Goal: Task Accomplishment & Management: Manage account settings

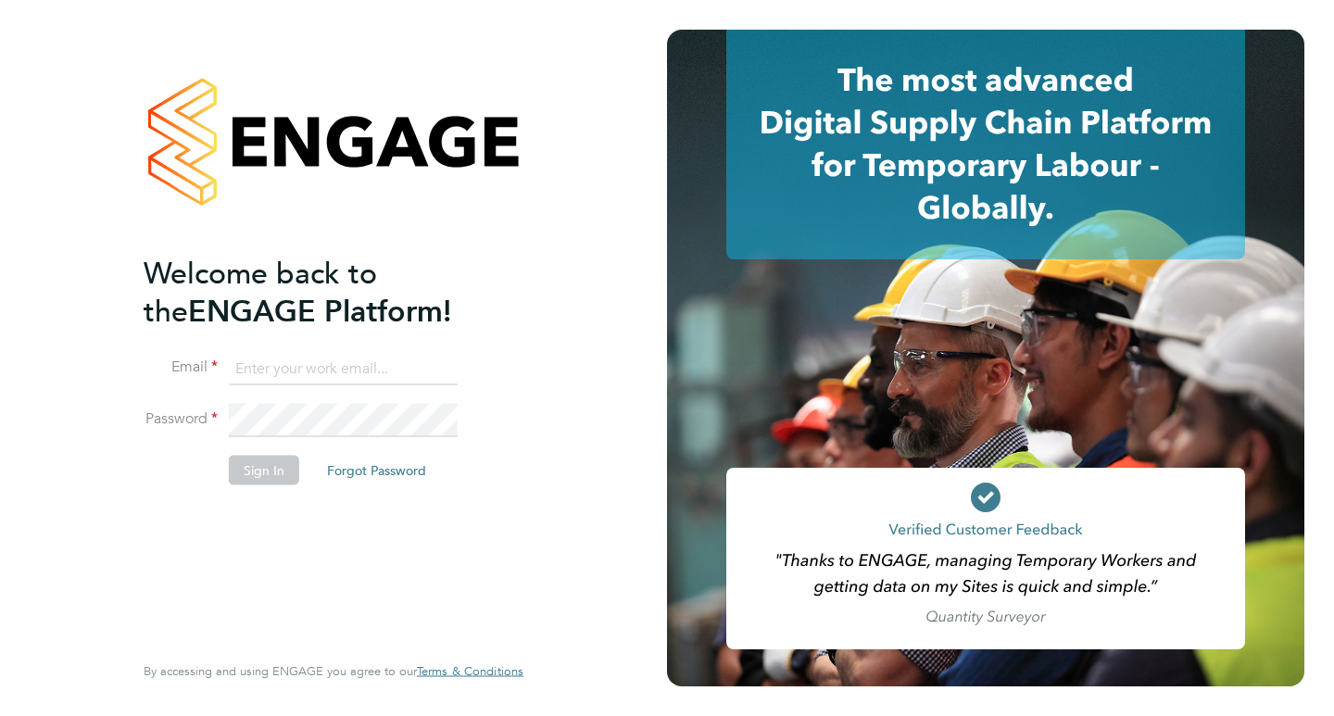
type input "roslyn.ogarro@ncclondon.ac.uk"
click at [267, 464] on button "Sign In" at bounding box center [264, 471] width 70 height 30
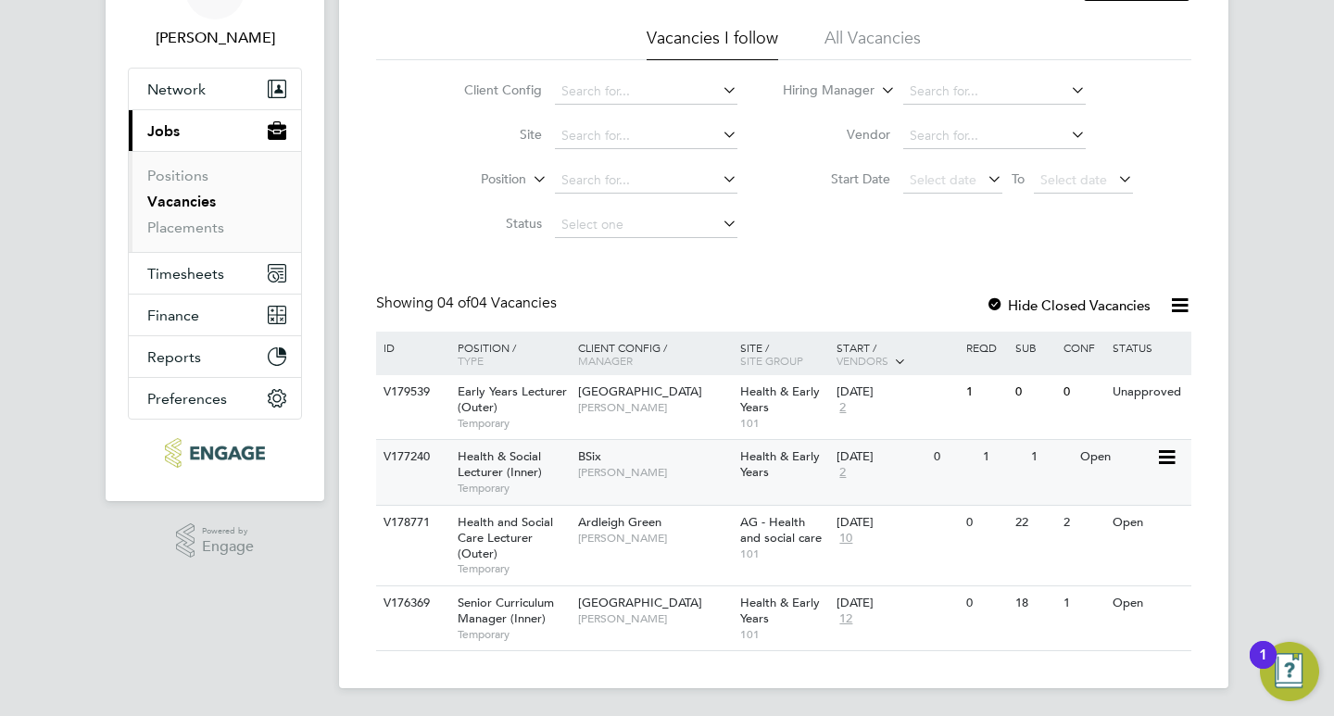
scroll to position [112, 0]
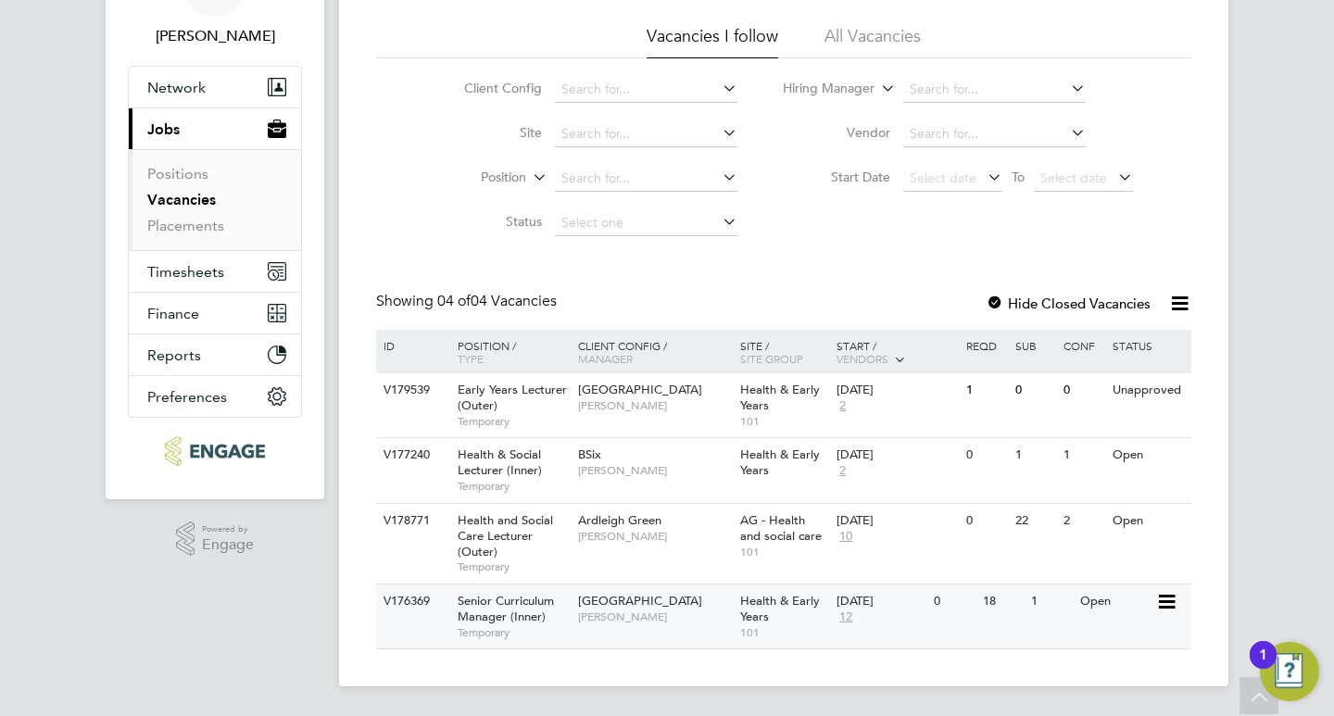
click at [649, 610] on span "[PERSON_NAME]" at bounding box center [654, 617] width 153 height 15
click at [630, 601] on span "[GEOGRAPHIC_DATA]" at bounding box center [640, 601] width 124 height 16
click at [547, 607] on span "Senior Curriculum Manager (Inner)" at bounding box center [506, 608] width 96 height 31
click at [1160, 456] on icon at bounding box center [1165, 456] width 19 height 22
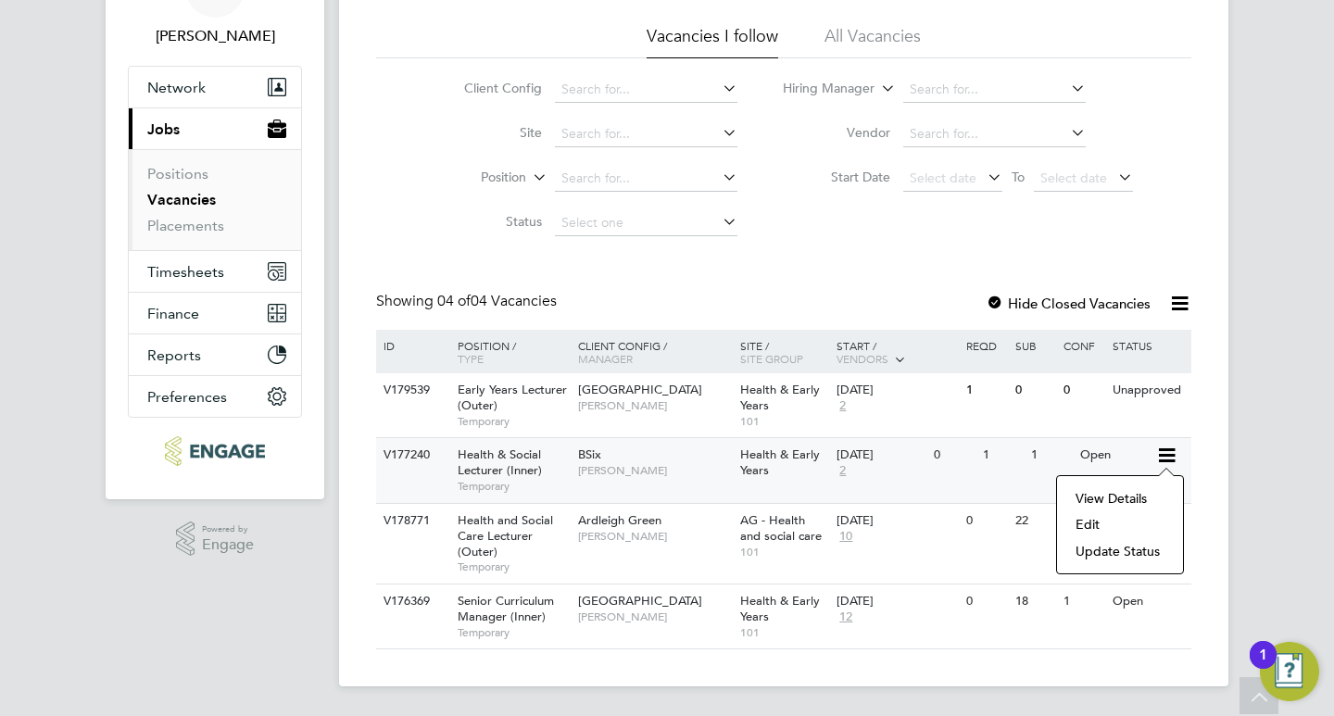
click at [1120, 546] on li "Update Status" at bounding box center [1119, 551] width 107 height 26
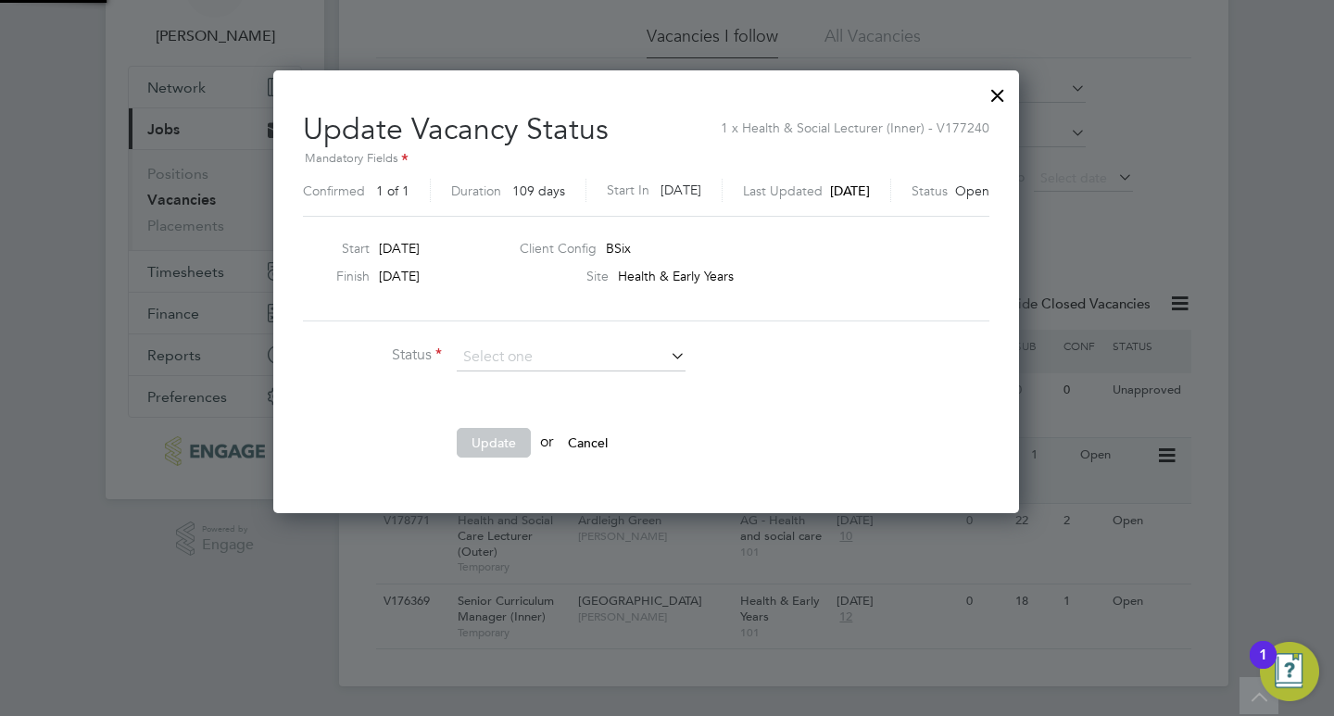
scroll to position [442, 787]
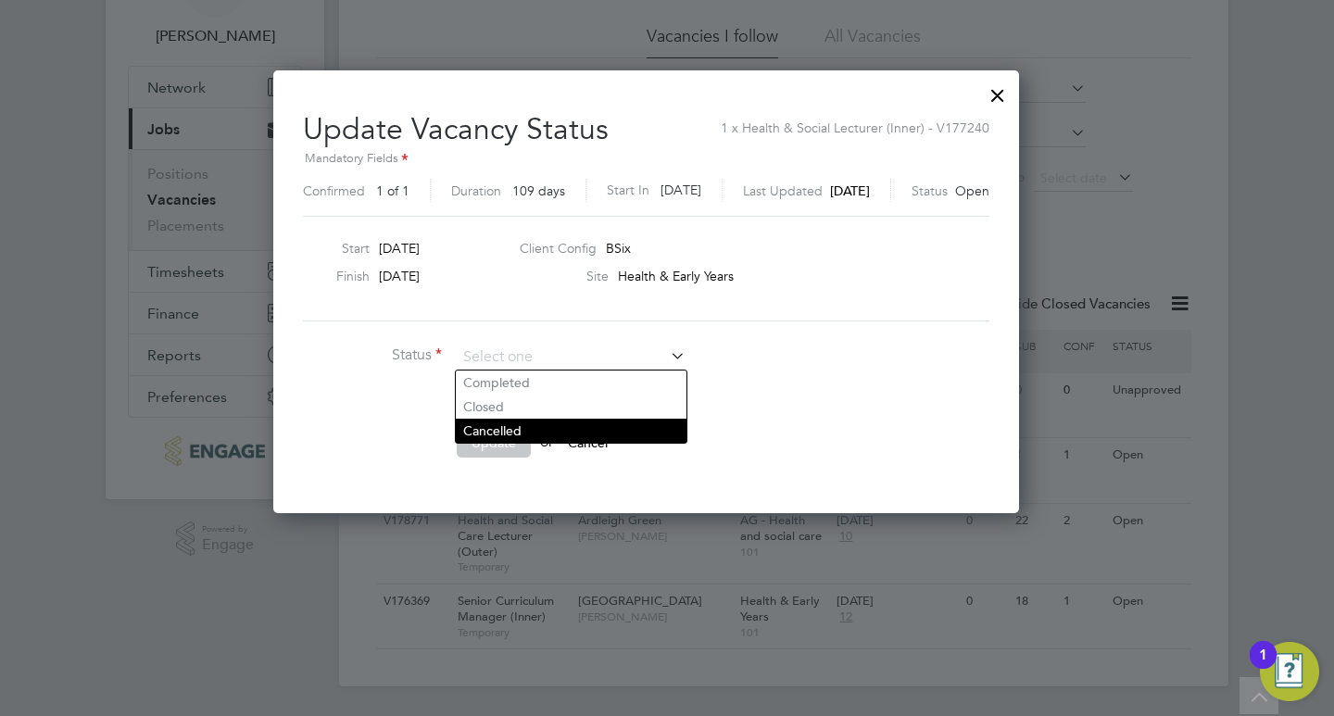
click at [567, 437] on li "Cancelled" at bounding box center [571, 431] width 231 height 24
type input "Cancelled"
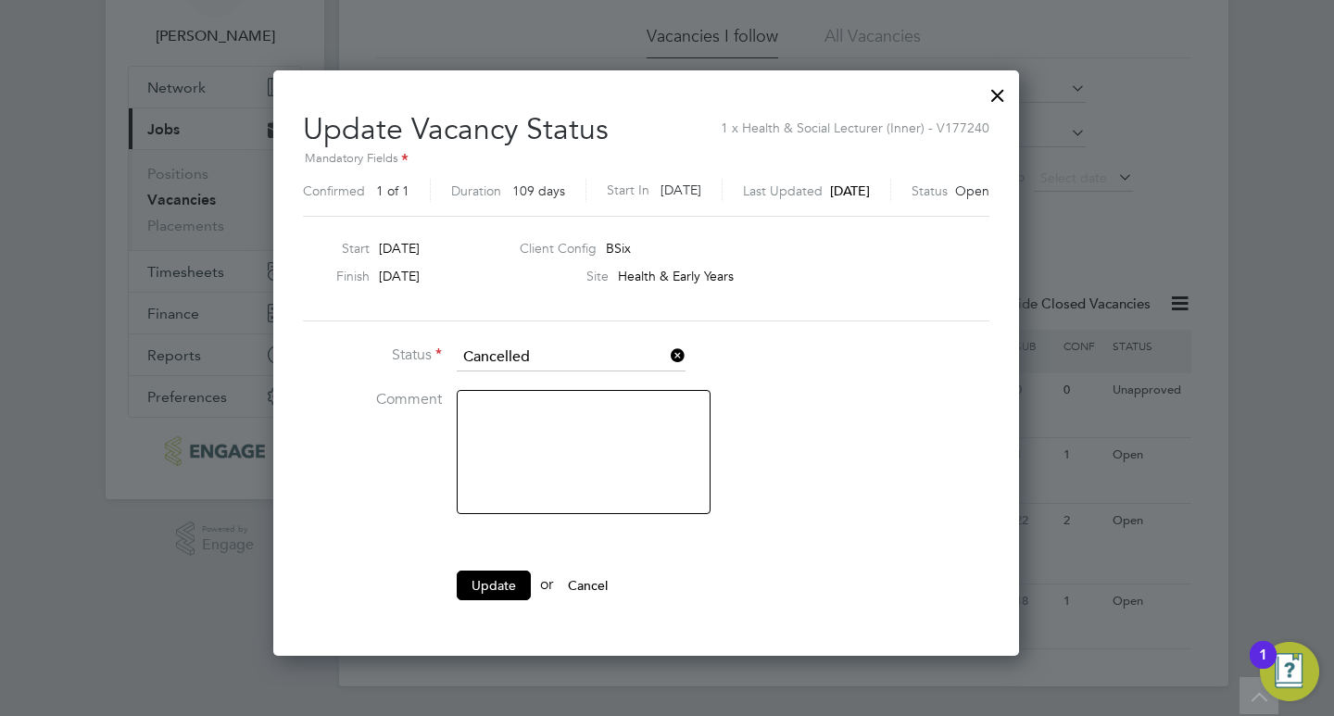
scroll to position [585, 787]
click at [593, 430] on textarea at bounding box center [584, 452] width 254 height 124
click at [476, 414] on textarea "teh campus ahs not recruited enough sudenst so te vavacny has been close" at bounding box center [584, 452] width 254 height 124
click at [560, 411] on textarea "the campus ahs not recruited enough sudenst so te vavacny has been close" at bounding box center [584, 452] width 254 height 124
click at [613, 428] on textarea "the campus has not recruited enough students so te vavacny has been close" at bounding box center [584, 452] width 254 height 124
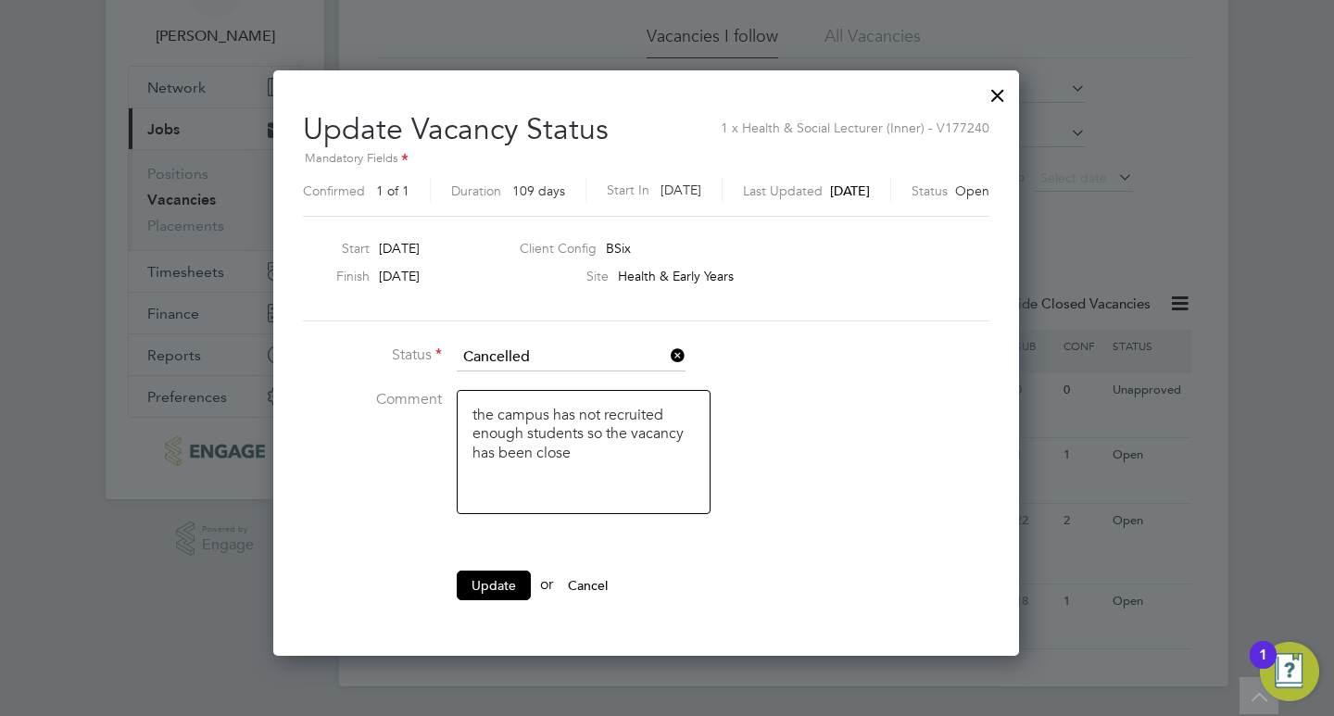
click at [571, 454] on textarea "the campus has not recruited enough students so the vacancy has been close" at bounding box center [584, 452] width 254 height 124
type textarea "the campus has not recruited enough students so the vacancy has been closed"
click at [506, 581] on button "Update" at bounding box center [494, 586] width 74 height 30
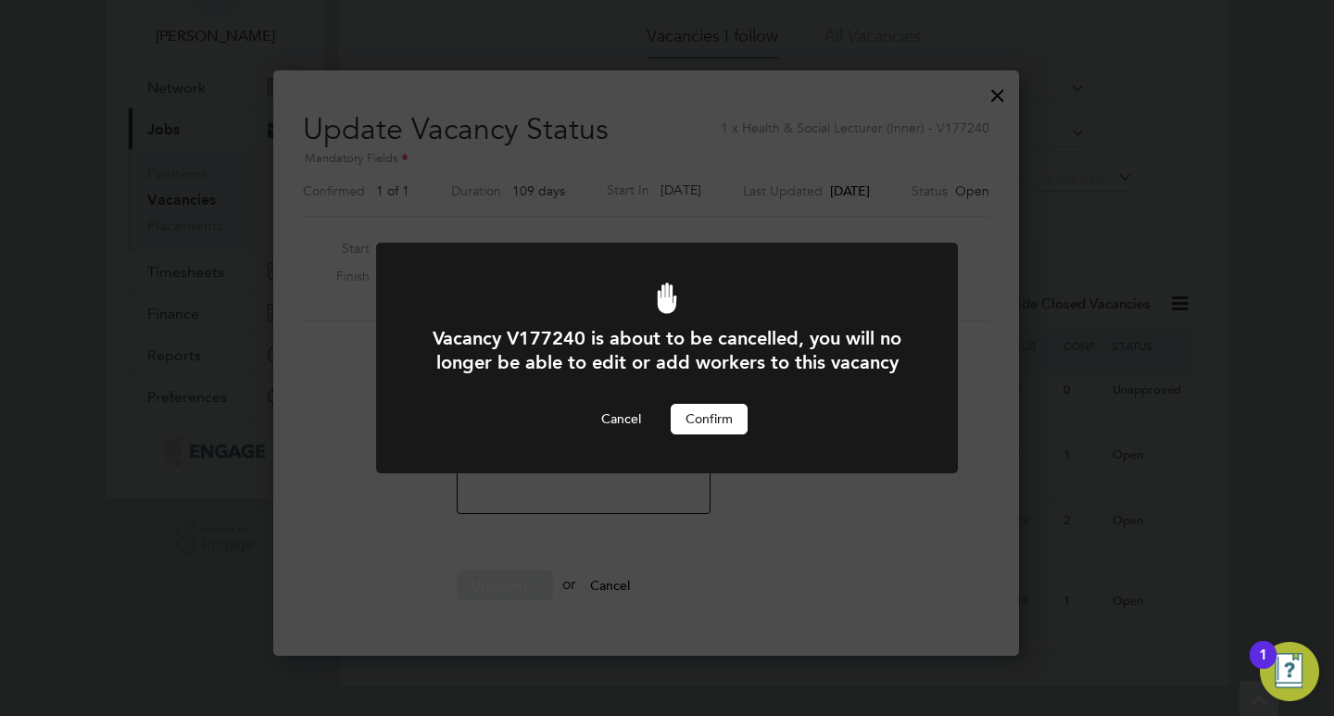
scroll to position [0, 0]
click at [709, 422] on button "Confirm" at bounding box center [709, 419] width 77 height 30
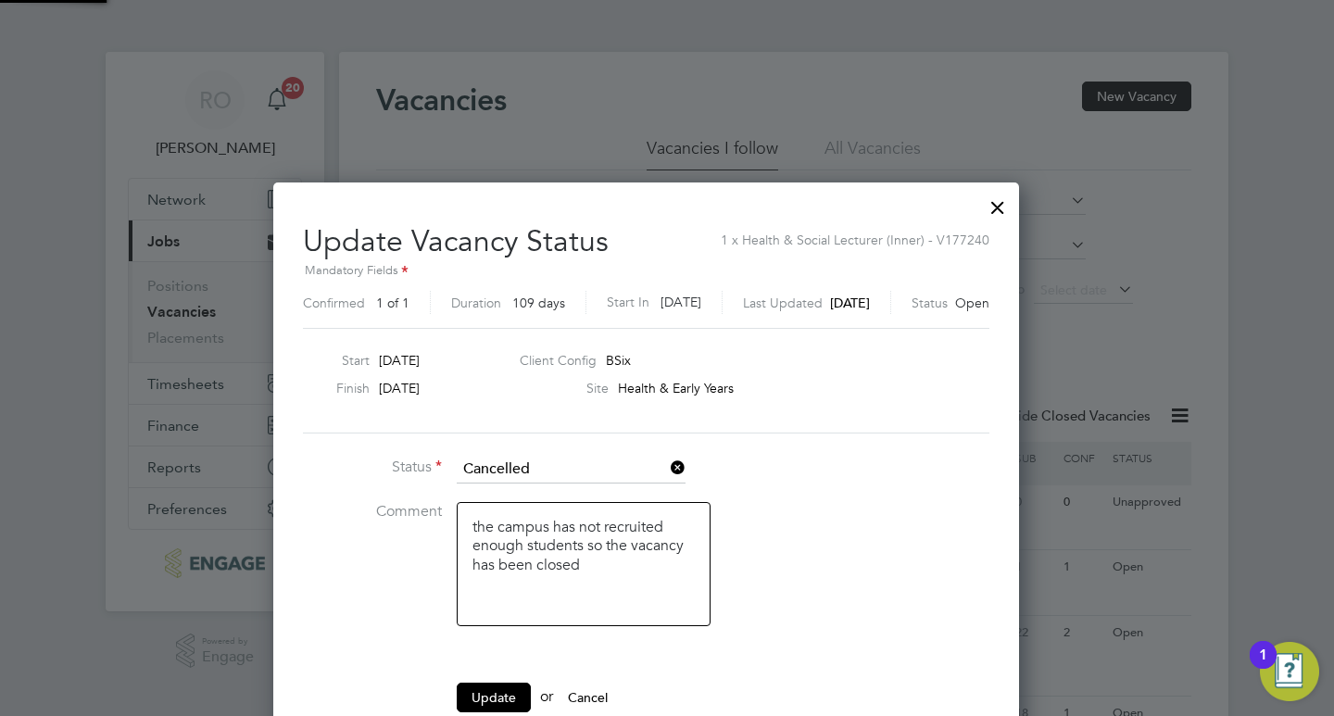
scroll to position [112, 0]
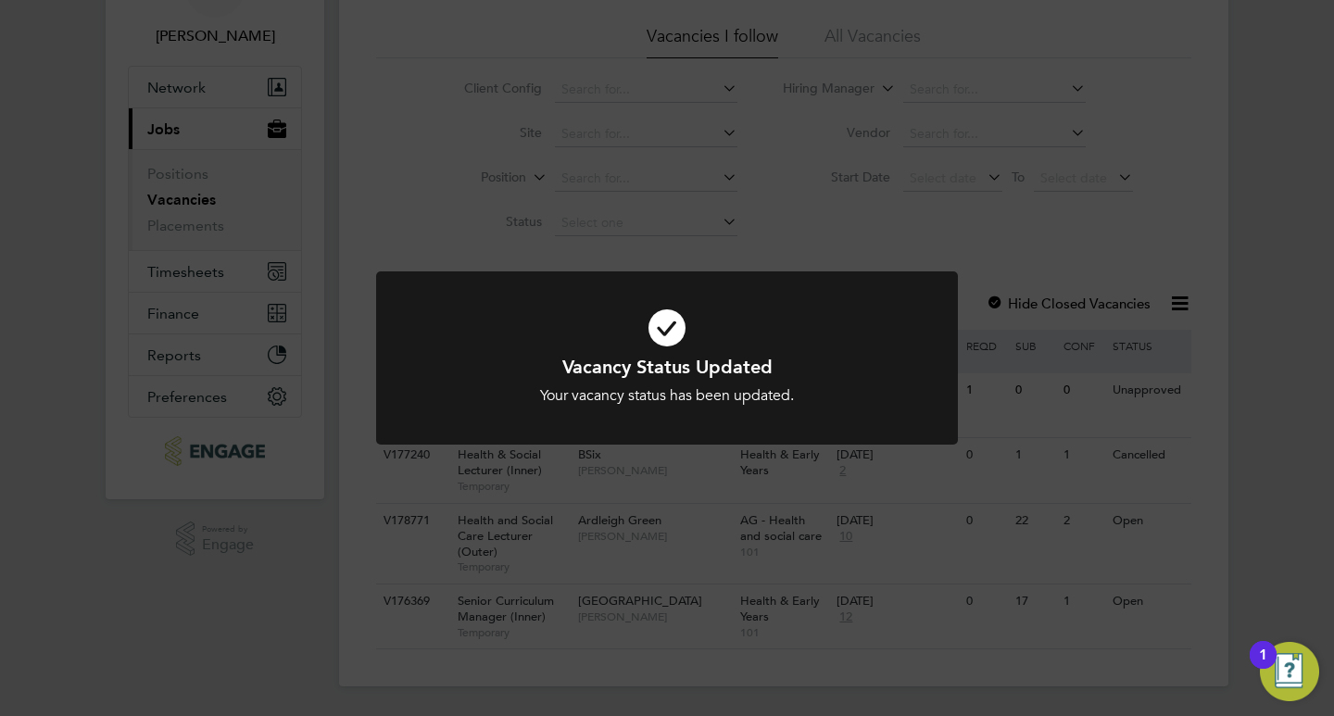
click at [284, 618] on div "Vacancy Status Updated Your vacancy status has been updated. Cancel Okay" at bounding box center [667, 358] width 1334 height 716
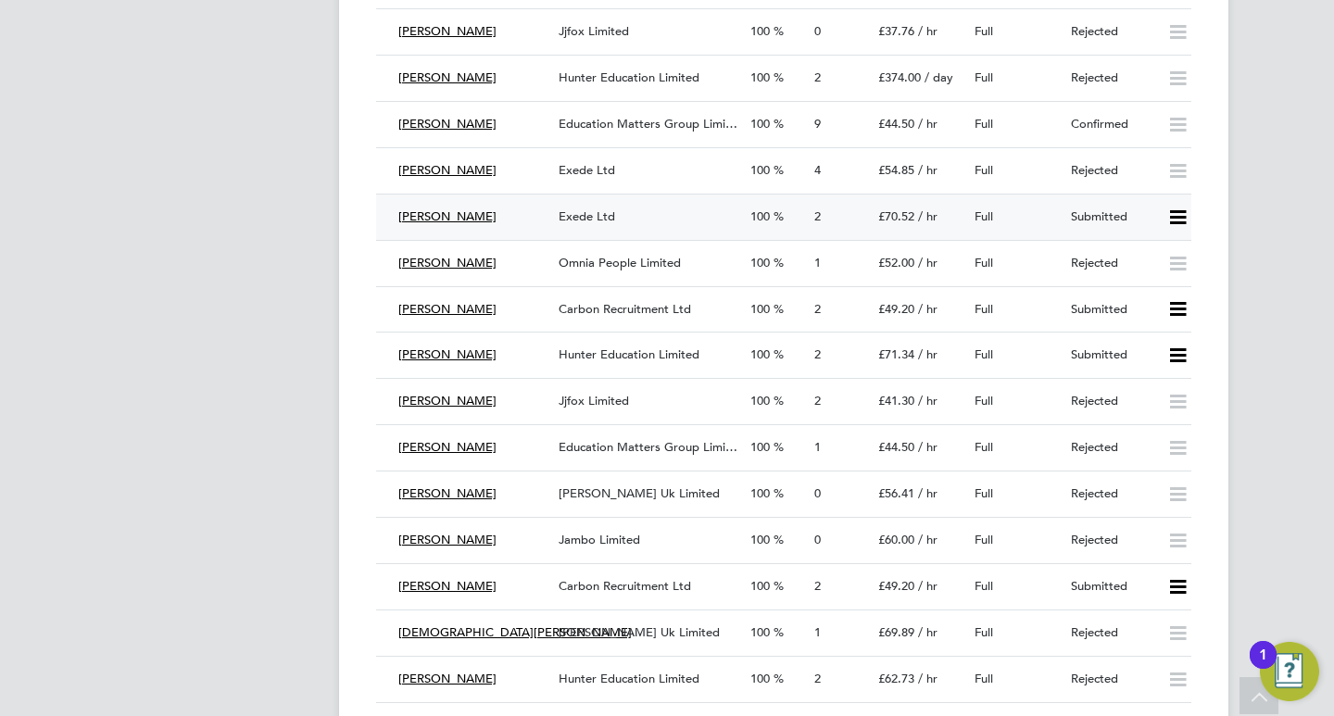
click at [1176, 210] on icon at bounding box center [1177, 217] width 23 height 15
click at [1141, 258] on li "Reject" at bounding box center [1153, 263] width 65 height 26
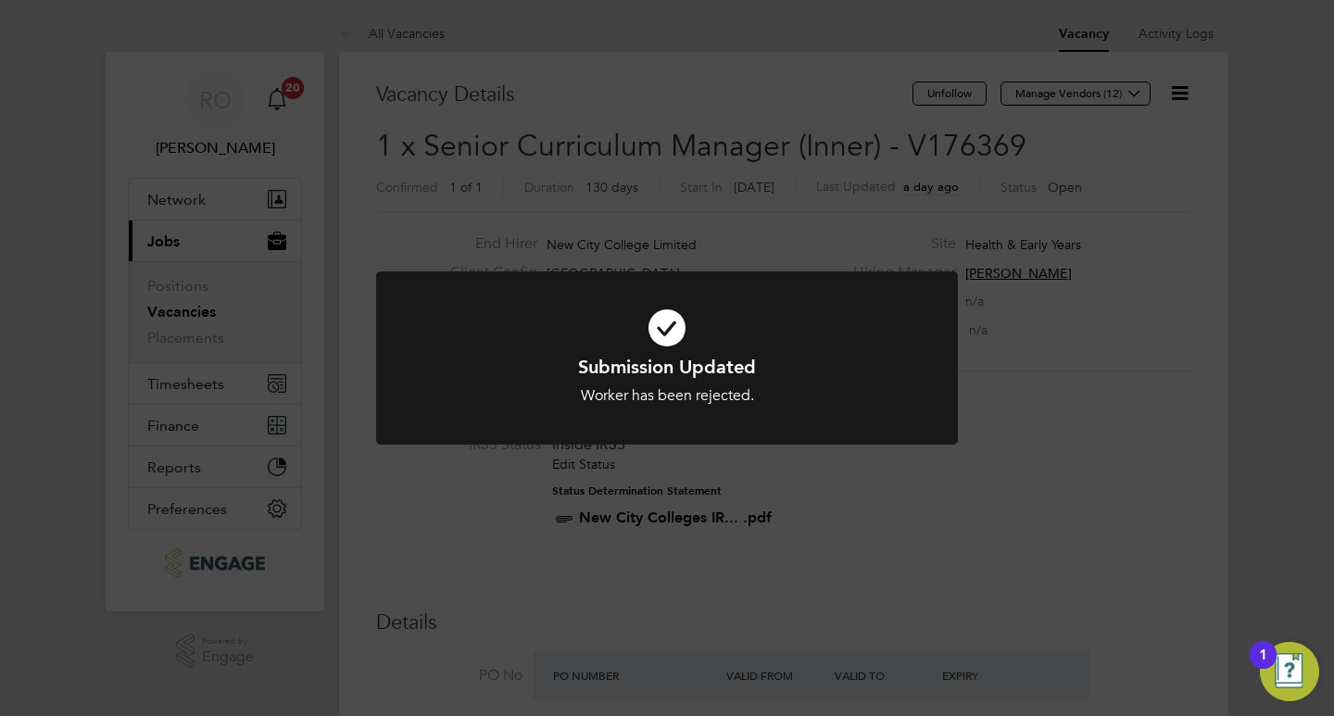
click at [1151, 329] on div "Submission Updated Worker has been rejected. Cancel Okay" at bounding box center [667, 358] width 1334 height 716
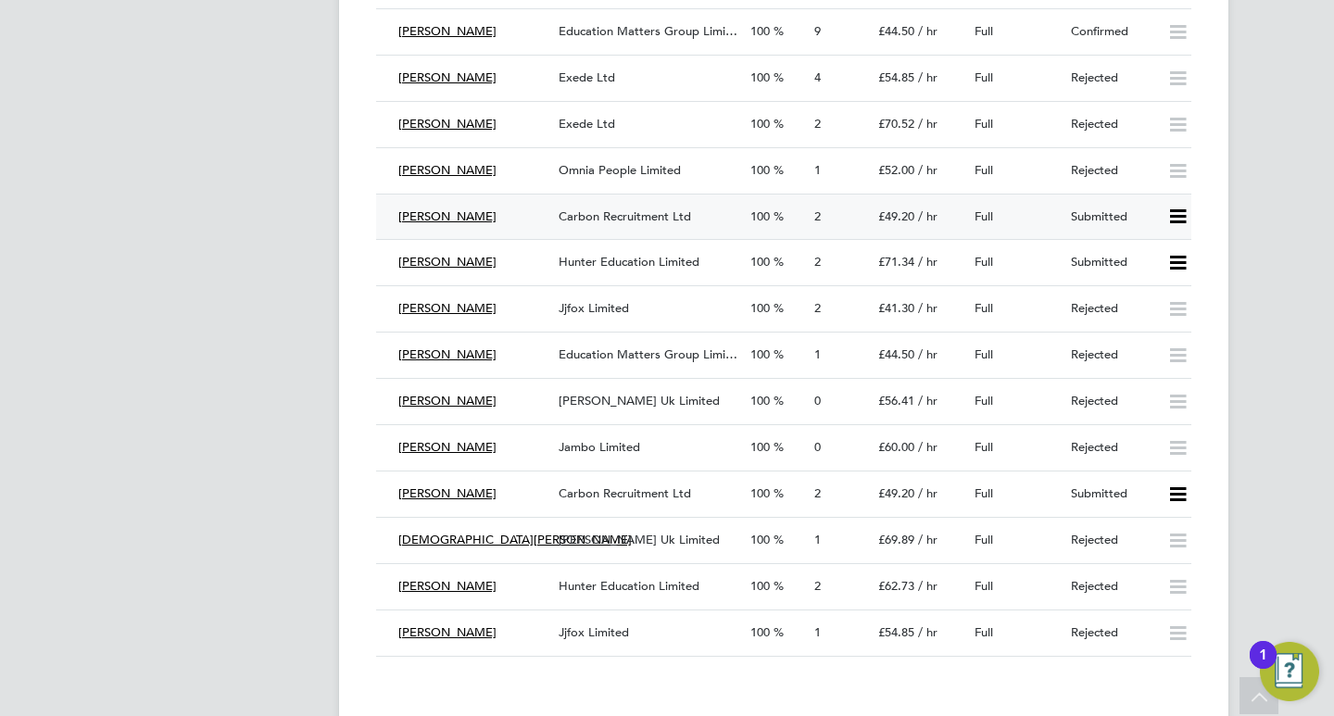
click at [1177, 209] on icon at bounding box center [1177, 216] width 23 height 15
click at [1133, 261] on li "Reject" at bounding box center [1153, 263] width 65 height 26
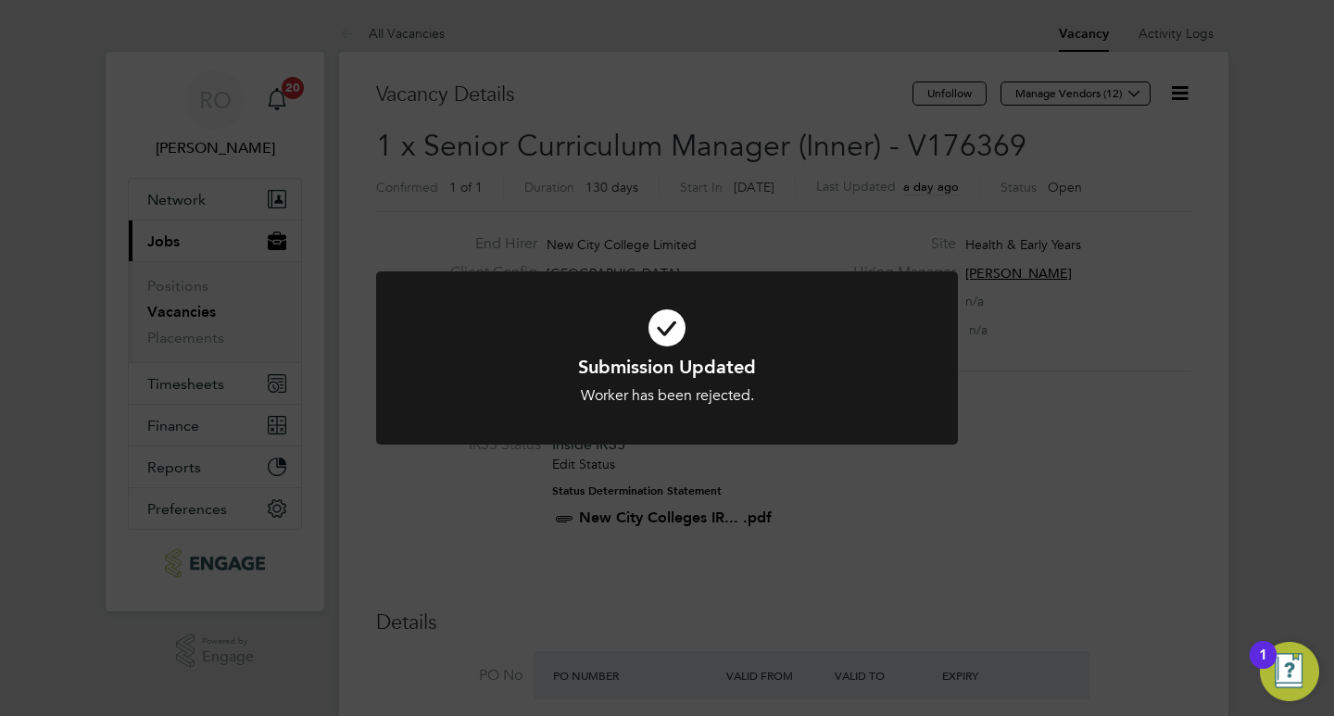
click at [1076, 363] on div "Submission Updated Worker has been rejected. Cancel Okay" at bounding box center [667, 358] width 1334 height 716
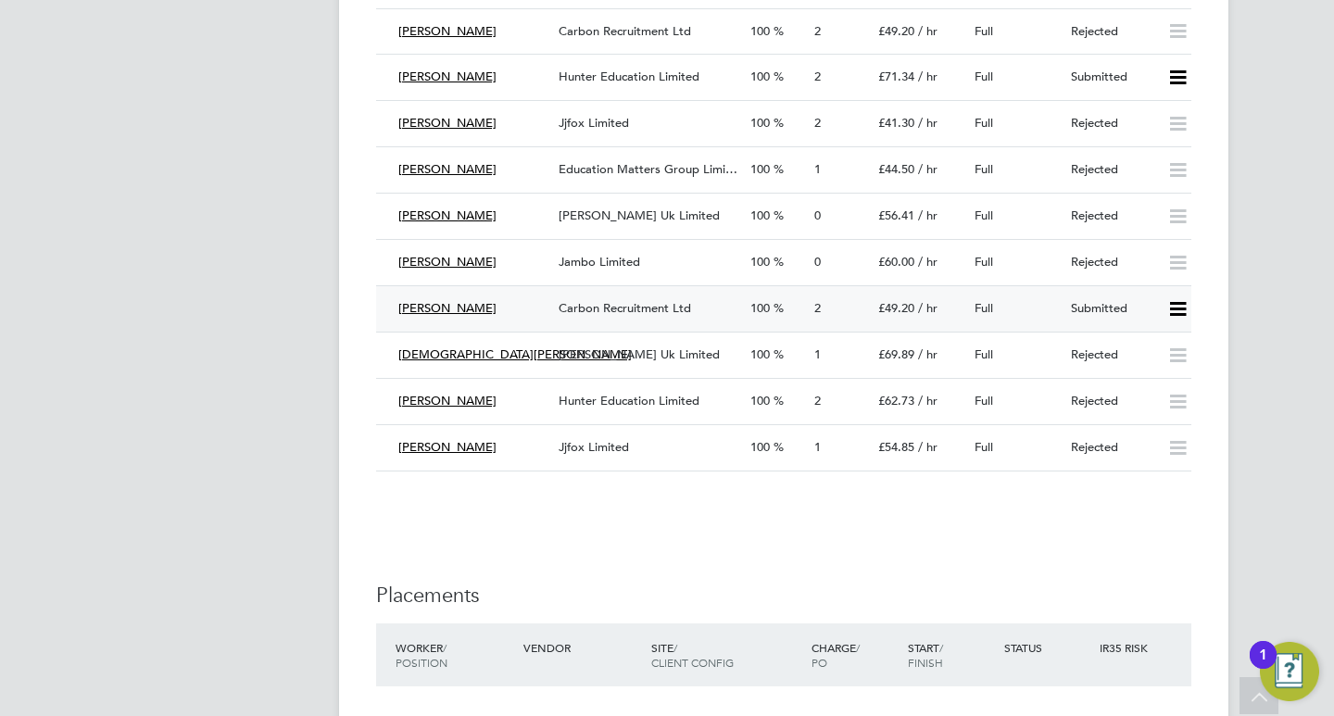
click at [1177, 302] on icon at bounding box center [1177, 309] width 23 height 15
click at [1139, 353] on li "Reject" at bounding box center [1153, 355] width 65 height 26
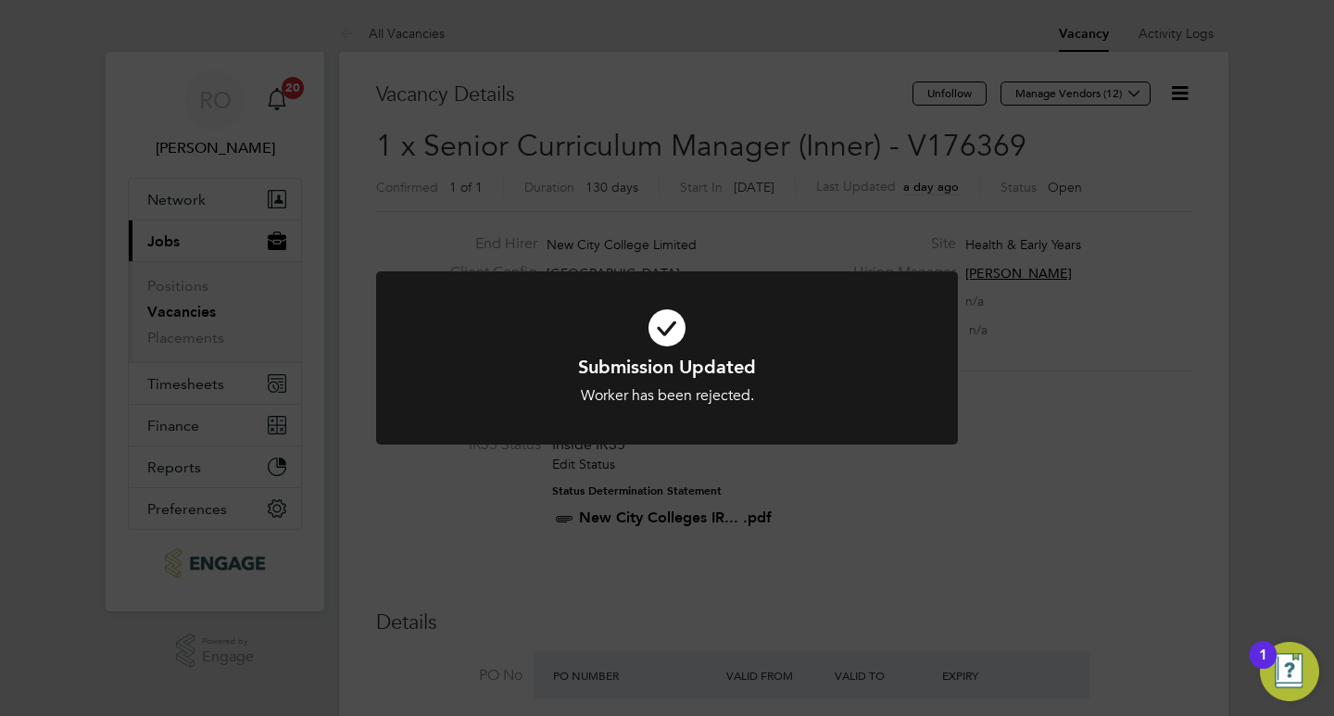
click at [945, 392] on div at bounding box center [667, 357] width 582 height 173
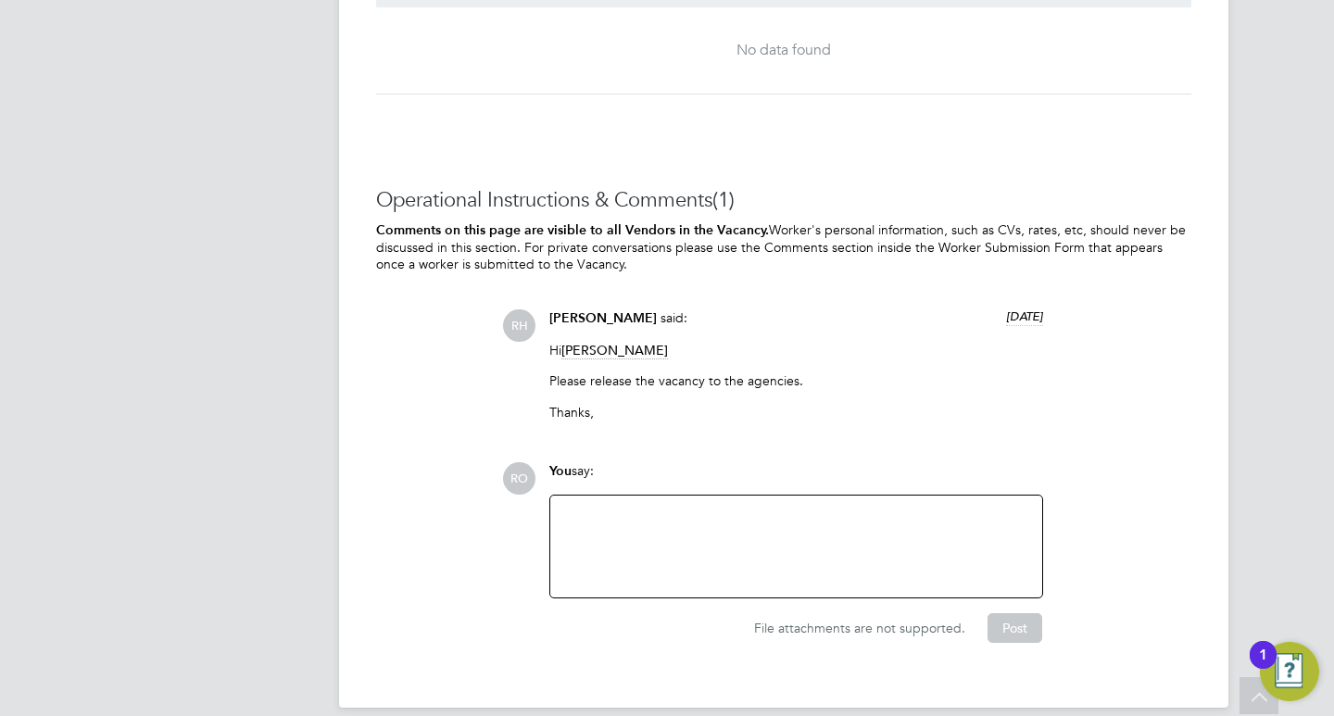
click at [692, 522] on div at bounding box center [796, 547] width 470 height 80
drag, startPoint x: 810, startPoint y: 490, endPoint x: 792, endPoint y: 479, distance: 20.8
click at [955, 507] on div "please do not send CVs unless the person must have" at bounding box center [796, 547] width 470 height 80
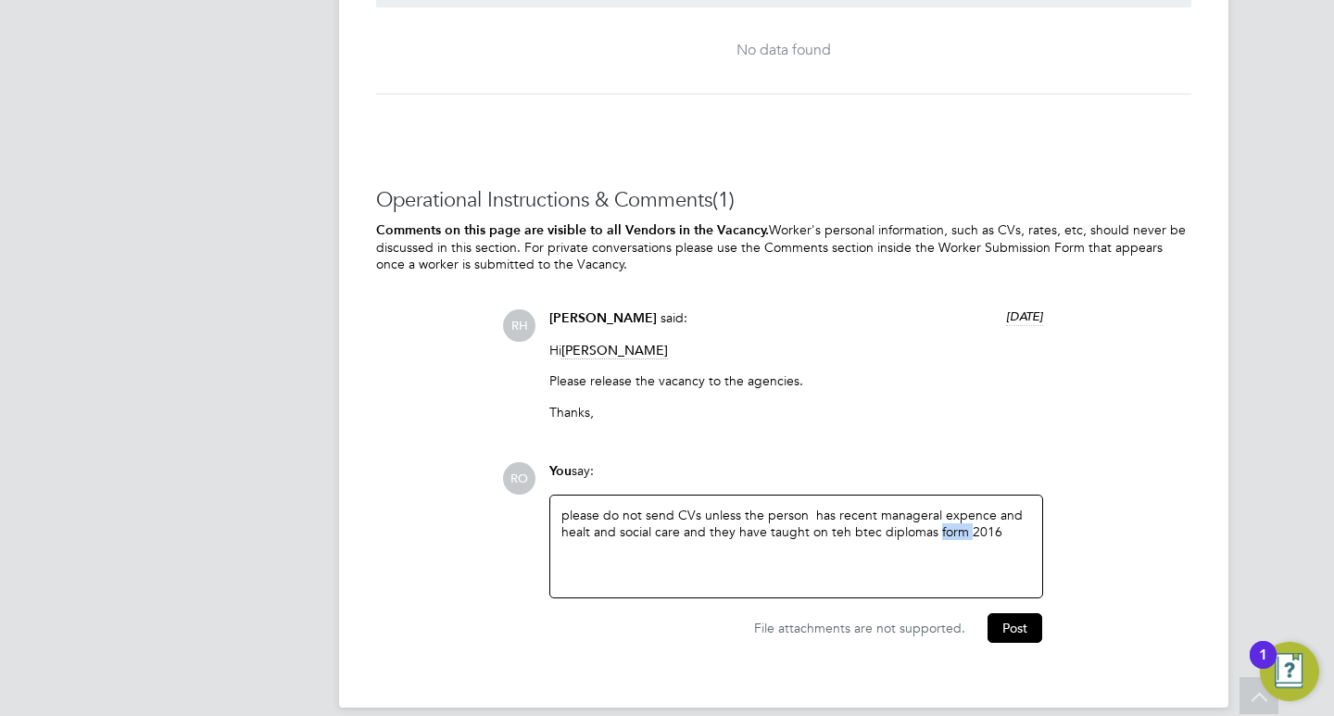
drag, startPoint x: 937, startPoint y: 508, endPoint x: 969, endPoint y: 513, distance: 32.9
click at [969, 513] on div "please do not send CVs unless the person has recent manageral expence and healt…" at bounding box center [796, 547] width 470 height 80
click at [996, 513] on div "please do not send CVs unless the person has recent manageral expence and healt…" at bounding box center [796, 547] width 470 height 80
click at [919, 507] on div "please do not send CVs unless the person has recent manageral expence and healt…" at bounding box center [796, 547] width 470 height 80
drag, startPoint x: 973, startPoint y: 482, endPoint x: 957, endPoint y: 478, distance: 16.2
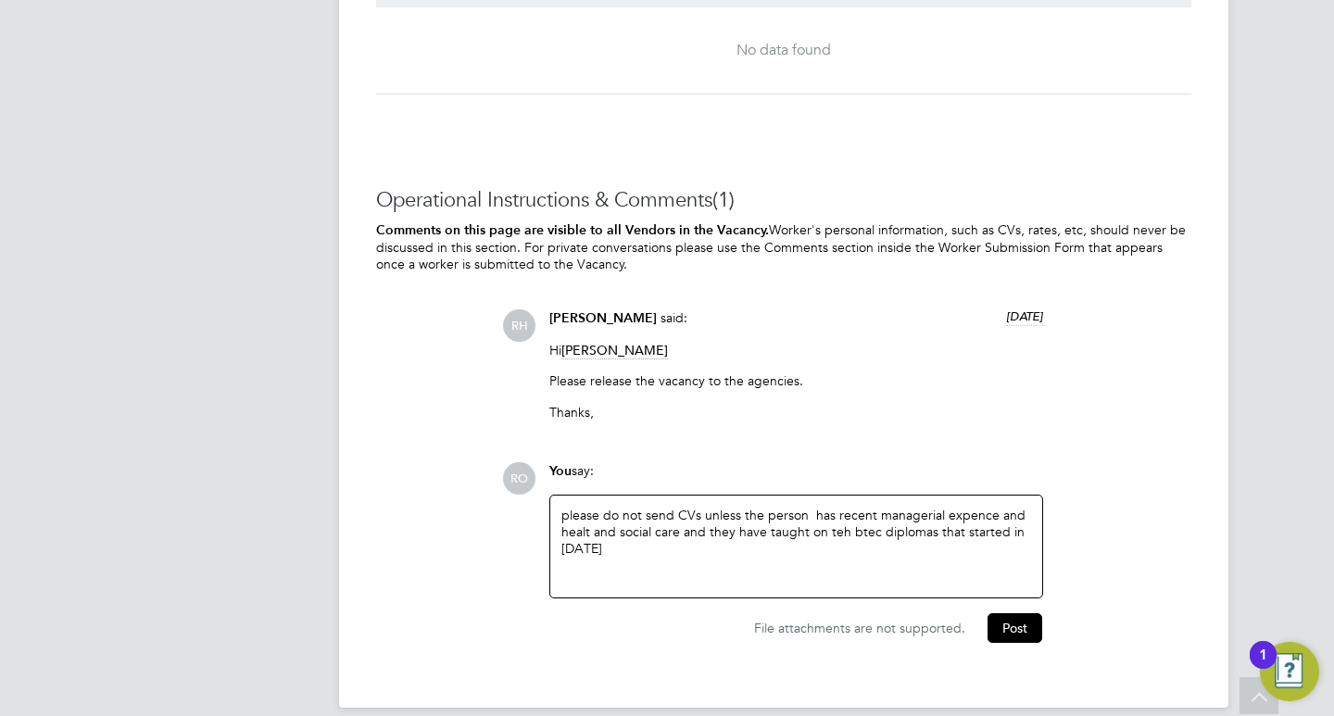
drag, startPoint x: 957, startPoint y: 478, endPoint x: 955, endPoint y: 487, distance: 9.4
click at [955, 507] on div "please do not send CVs unless the person has recent managerial expence and heal…" at bounding box center [796, 547] width 470 height 80
click at [971, 507] on div "please do not send CVs unless the person has recent managerial expence and heal…" at bounding box center [796, 547] width 470 height 80
click at [614, 510] on div "please do not send CVs unless the person has recent managerial experience and h…" at bounding box center [796, 547] width 470 height 80
click at [871, 514] on div "please do not send CVs unless the person has recent managerial experience and h…" at bounding box center [796, 547] width 470 height 80
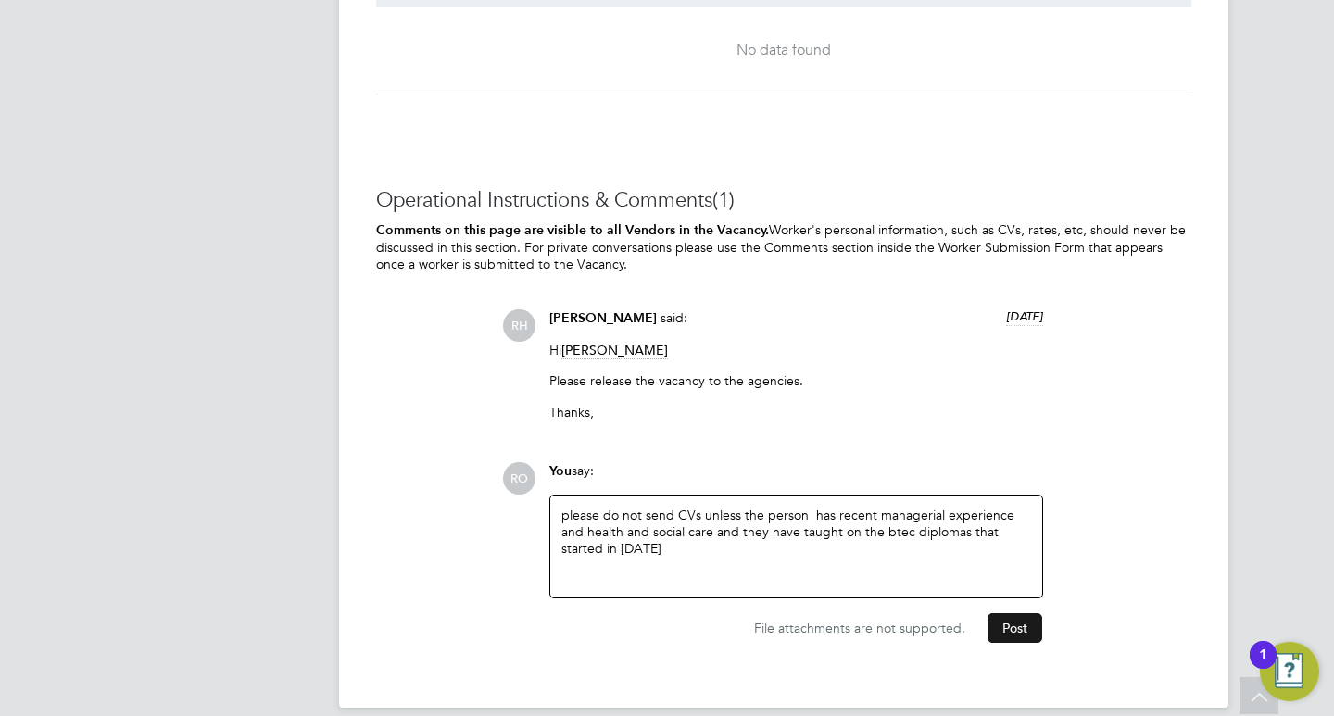
click at [1031, 613] on button "Post" at bounding box center [1015, 628] width 55 height 30
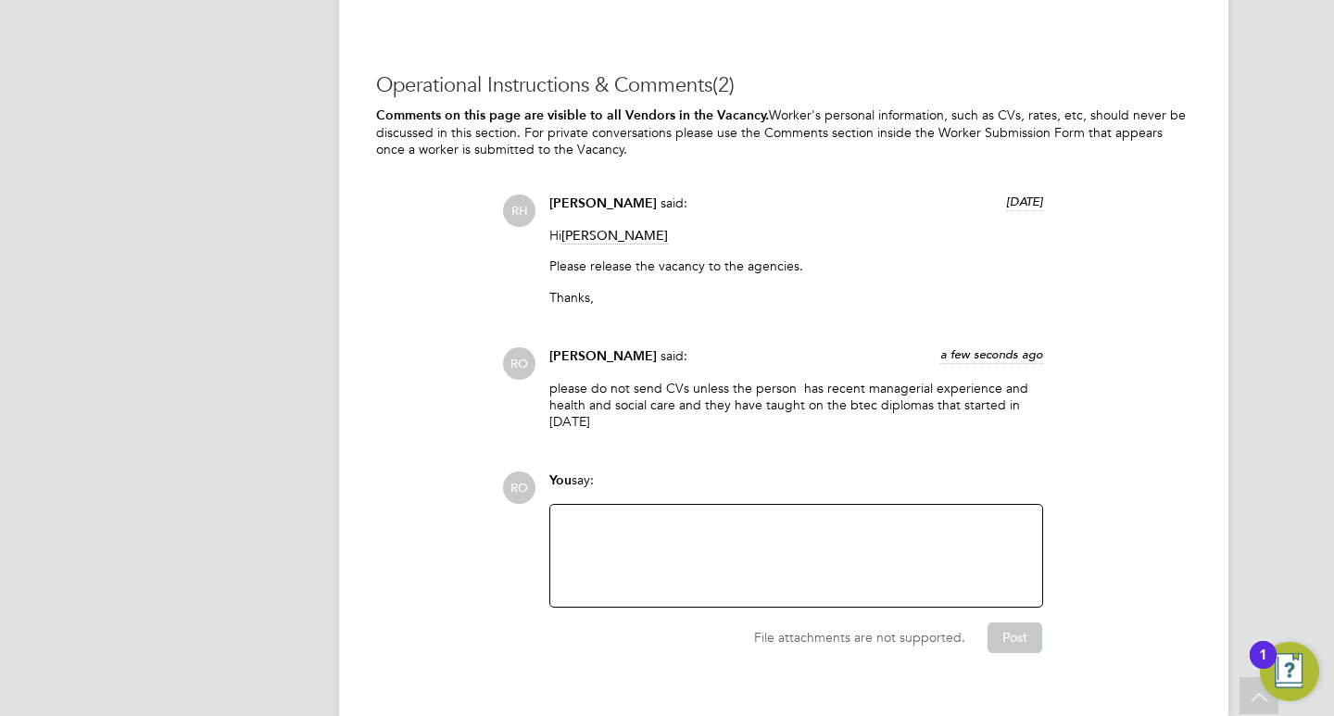
scroll to position [4046, 0]
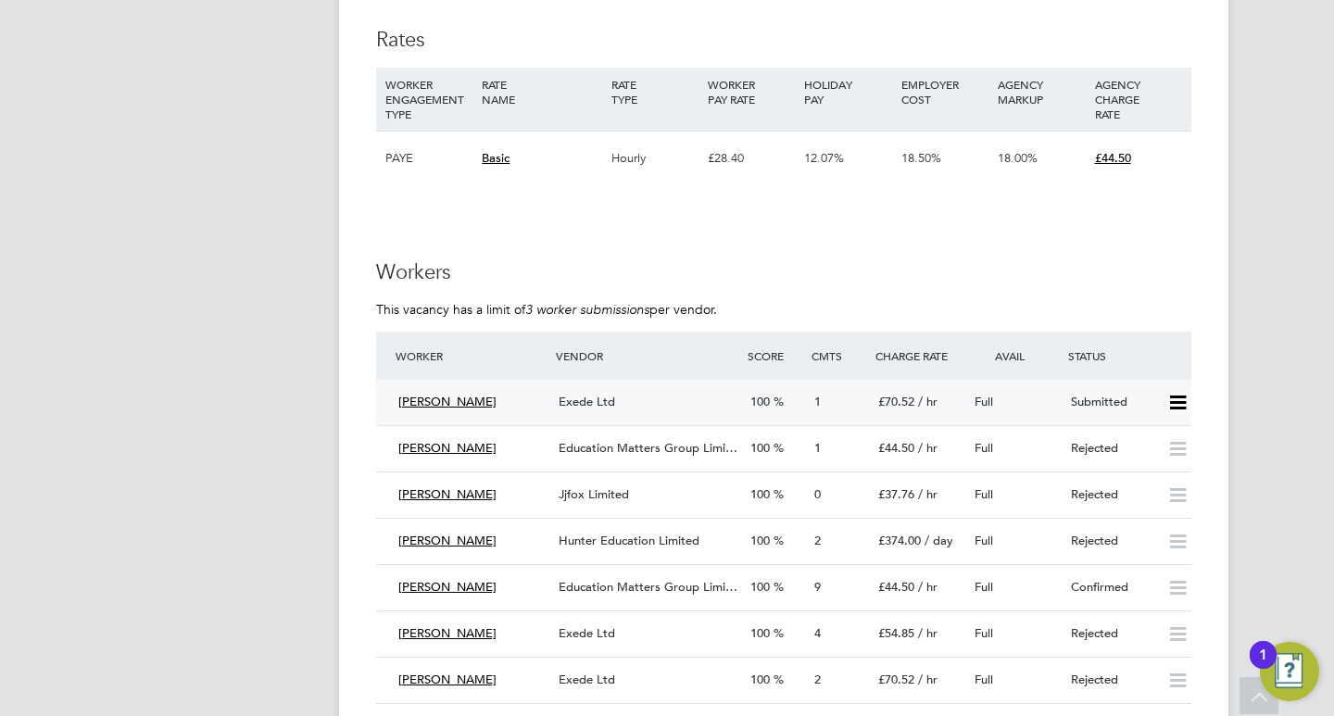
click at [605, 394] on span "Exede Ltd" at bounding box center [587, 402] width 57 height 16
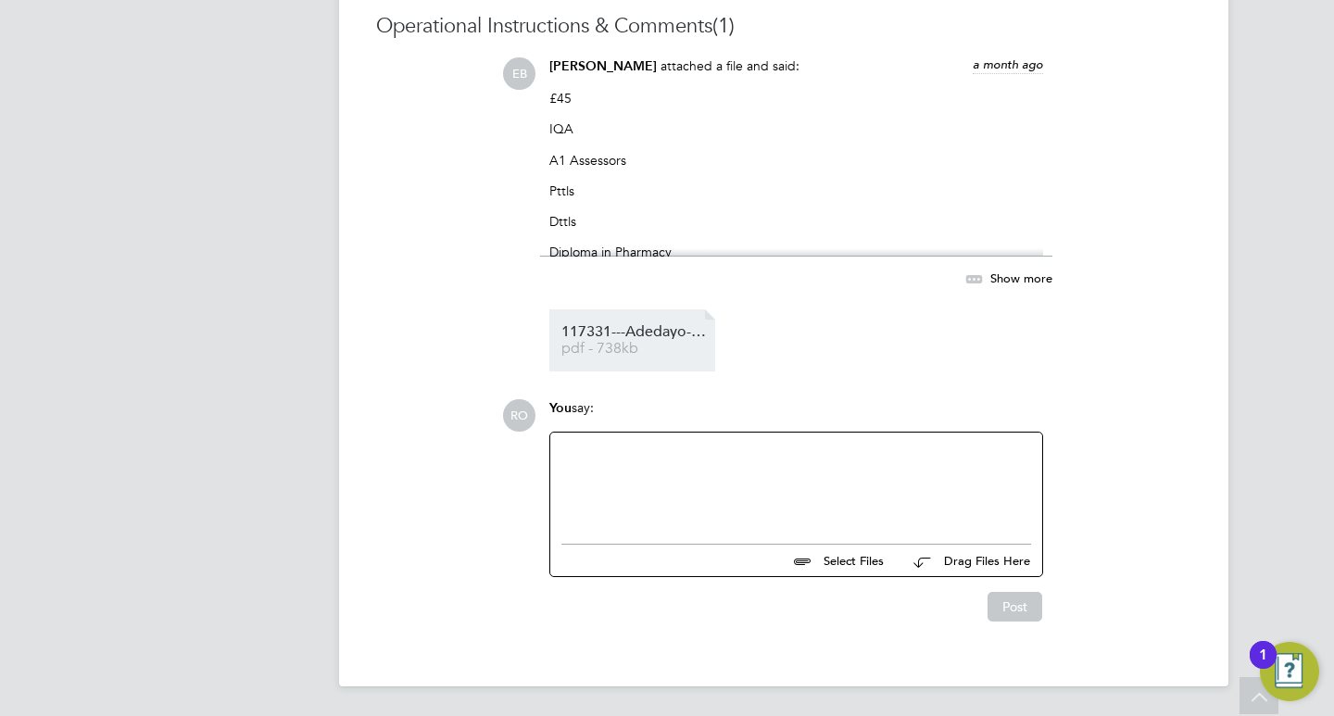
click at [631, 335] on span "117331---Adedayo---JM-Xede%20(1)" at bounding box center [635, 332] width 148 height 14
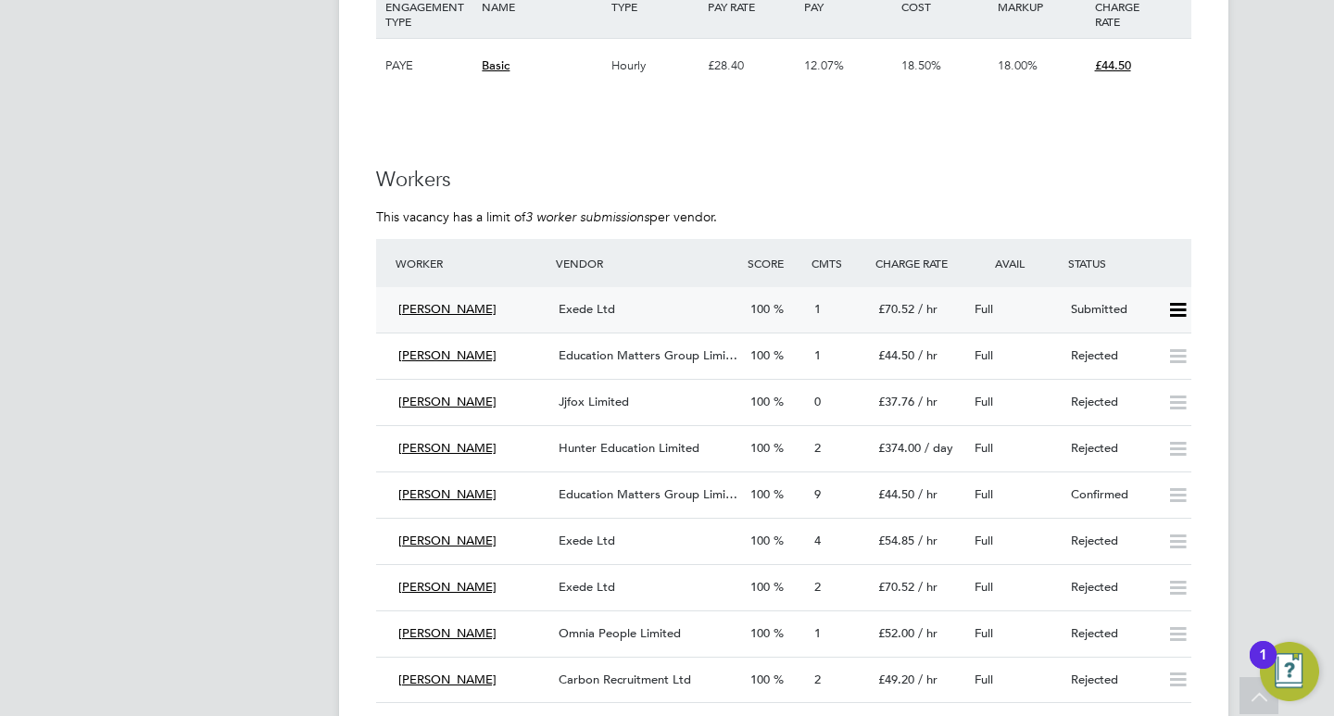
click at [1176, 303] on icon at bounding box center [1177, 310] width 23 height 15
click at [1150, 357] on li "Reject" at bounding box center [1153, 356] width 65 height 26
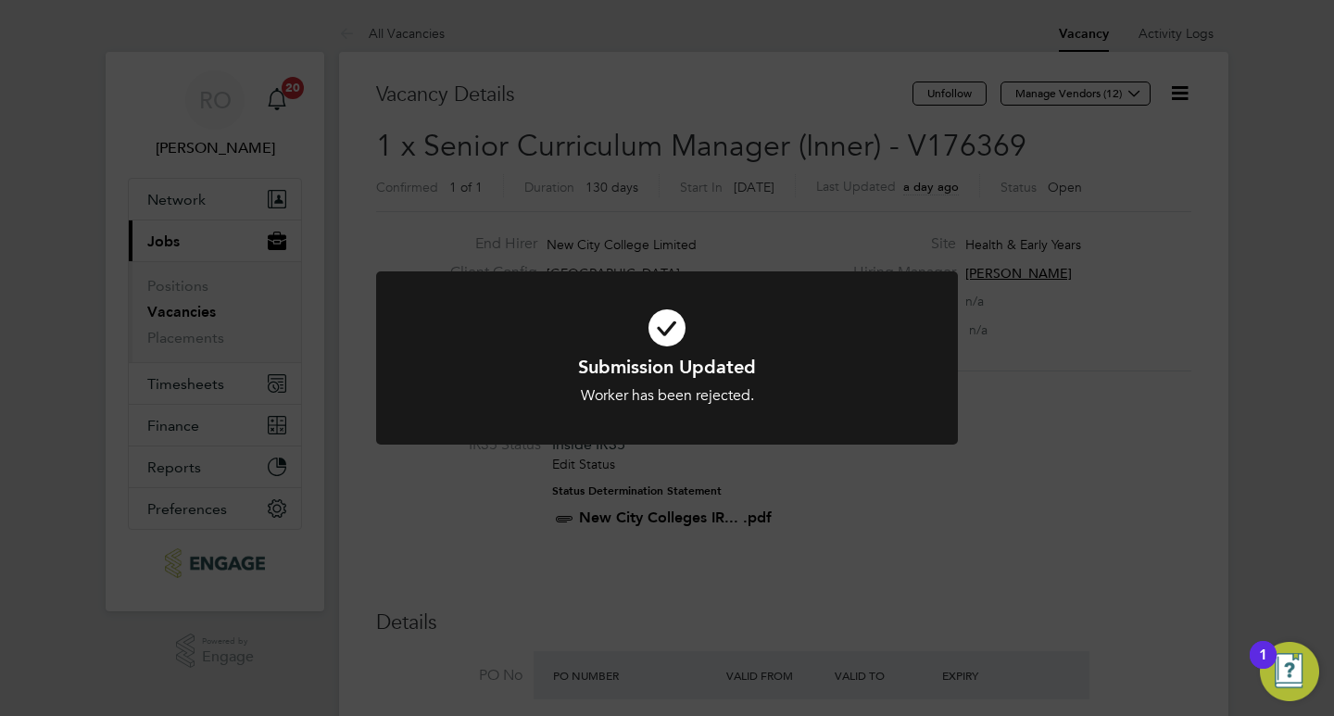
click at [384, 592] on div "Submission Updated Worker has been rejected. Cancel Okay" at bounding box center [667, 358] width 1334 height 716
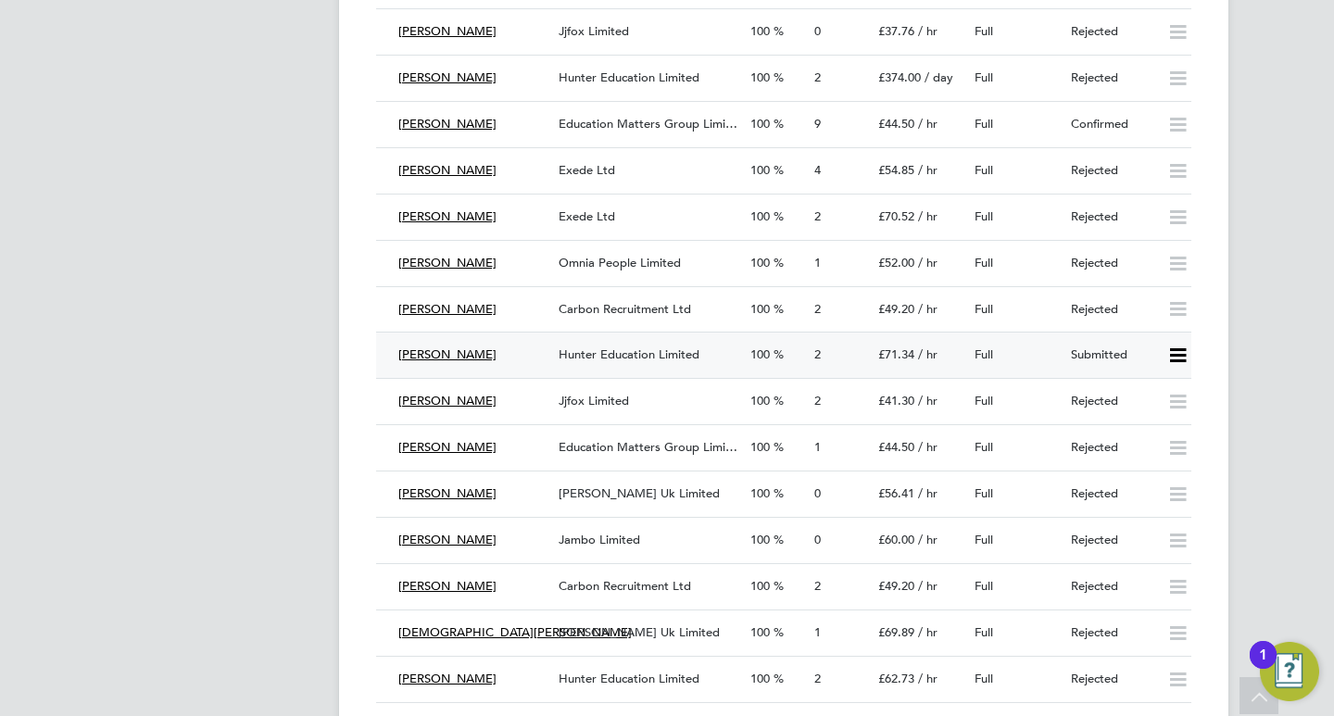
click at [644, 346] on span "Hunter Education Limited" at bounding box center [629, 354] width 141 height 16
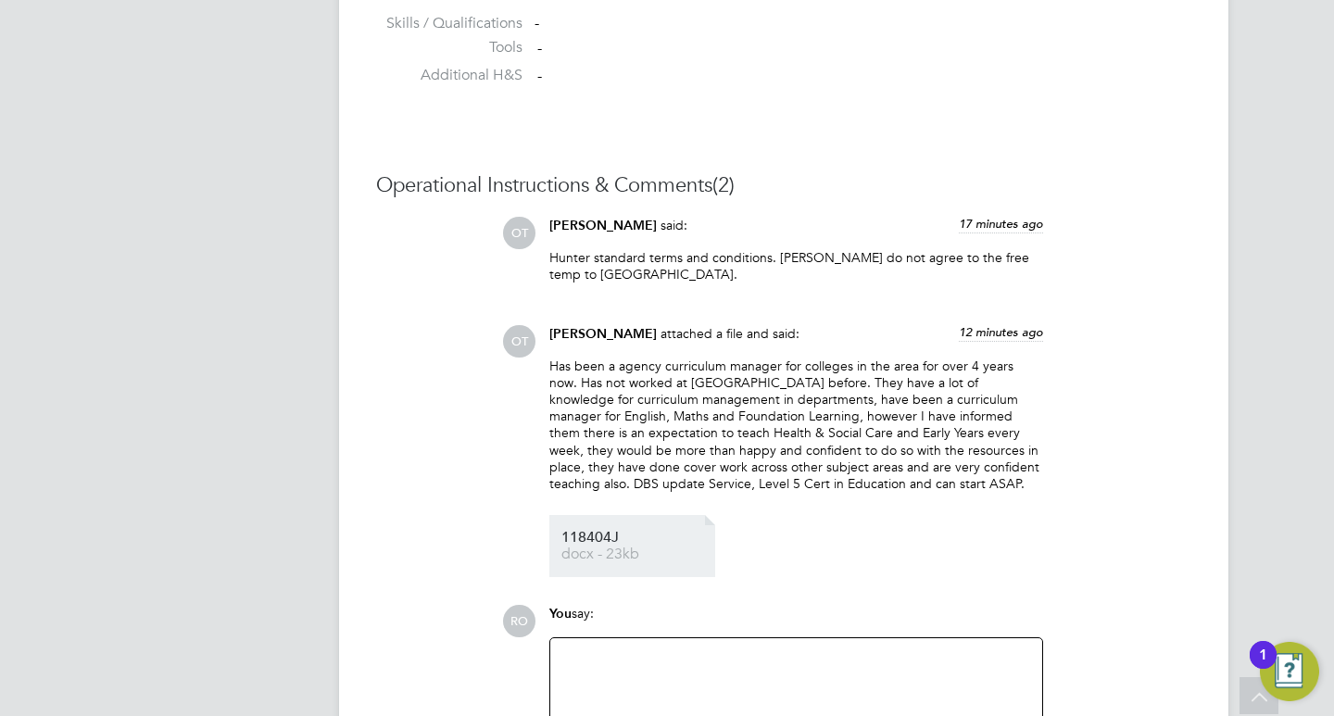
click at [592, 554] on span "docx - 23kb" at bounding box center [635, 554] width 148 height 14
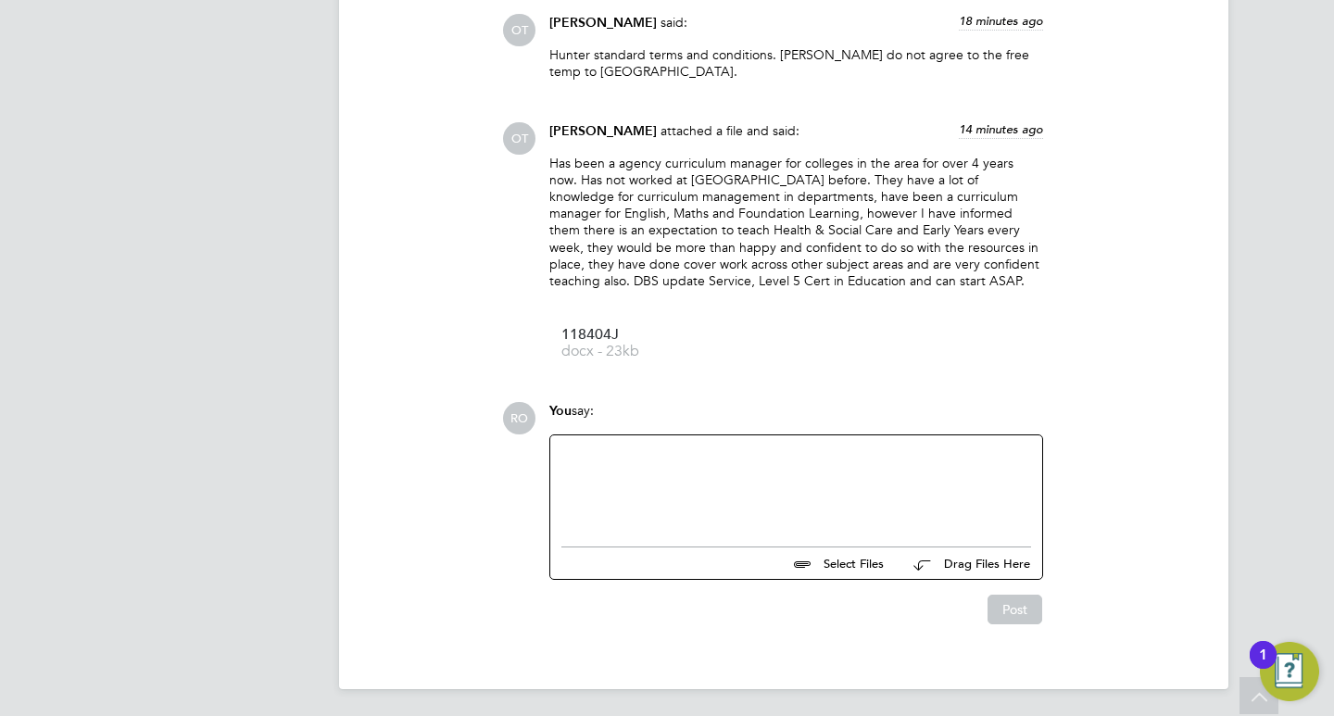
scroll to position [1781, 0]
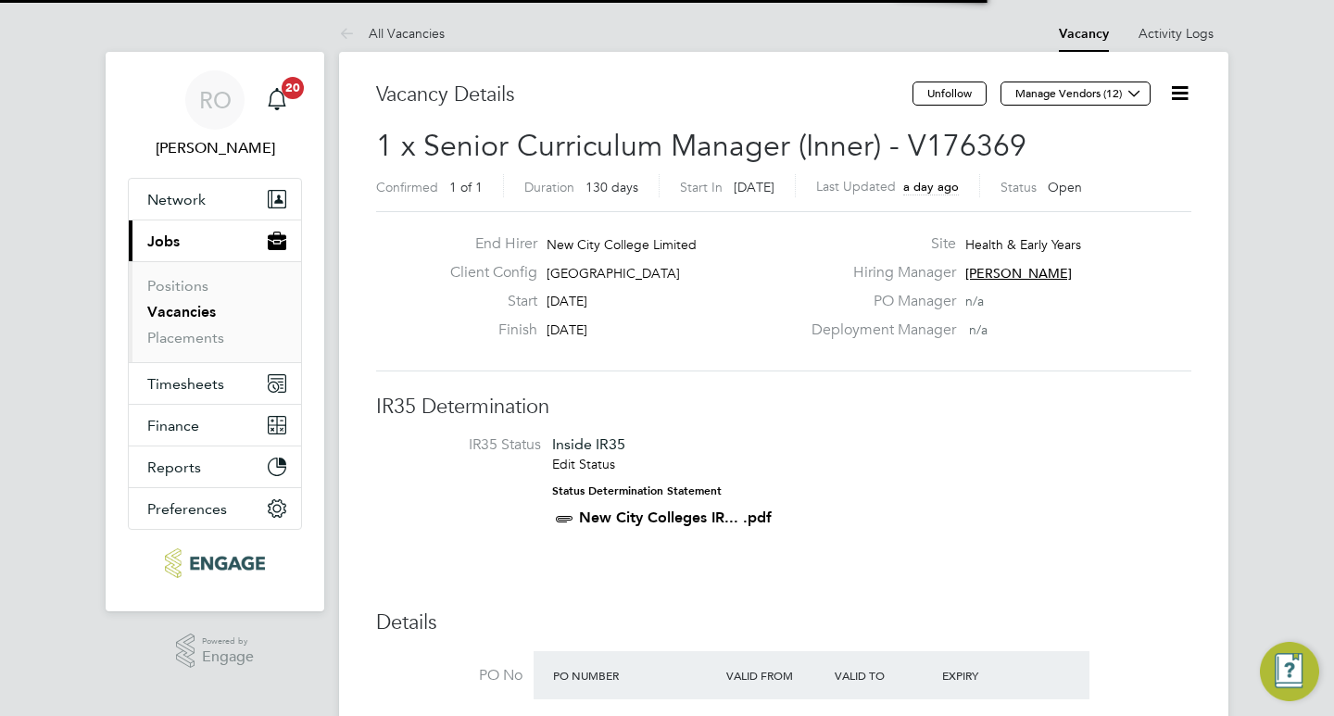
scroll to position [9, 9]
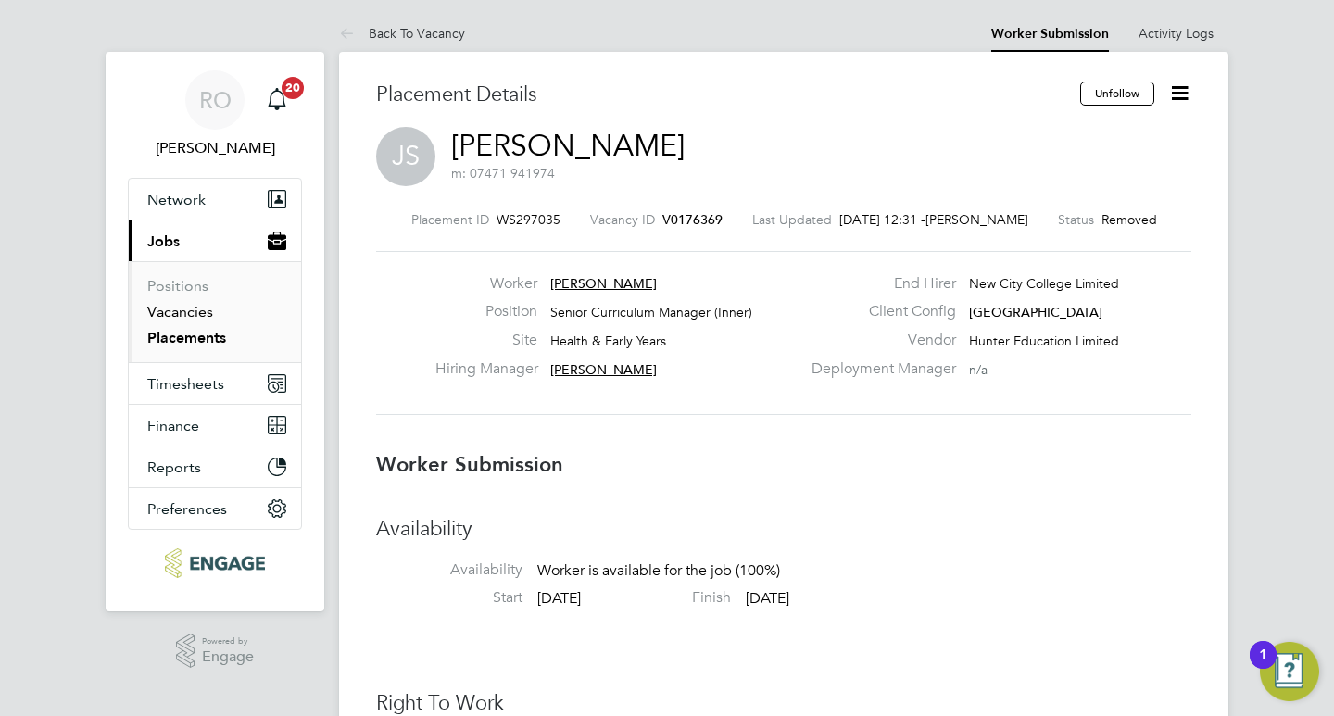
click at [203, 311] on link "Vacancies" at bounding box center [180, 312] width 66 height 18
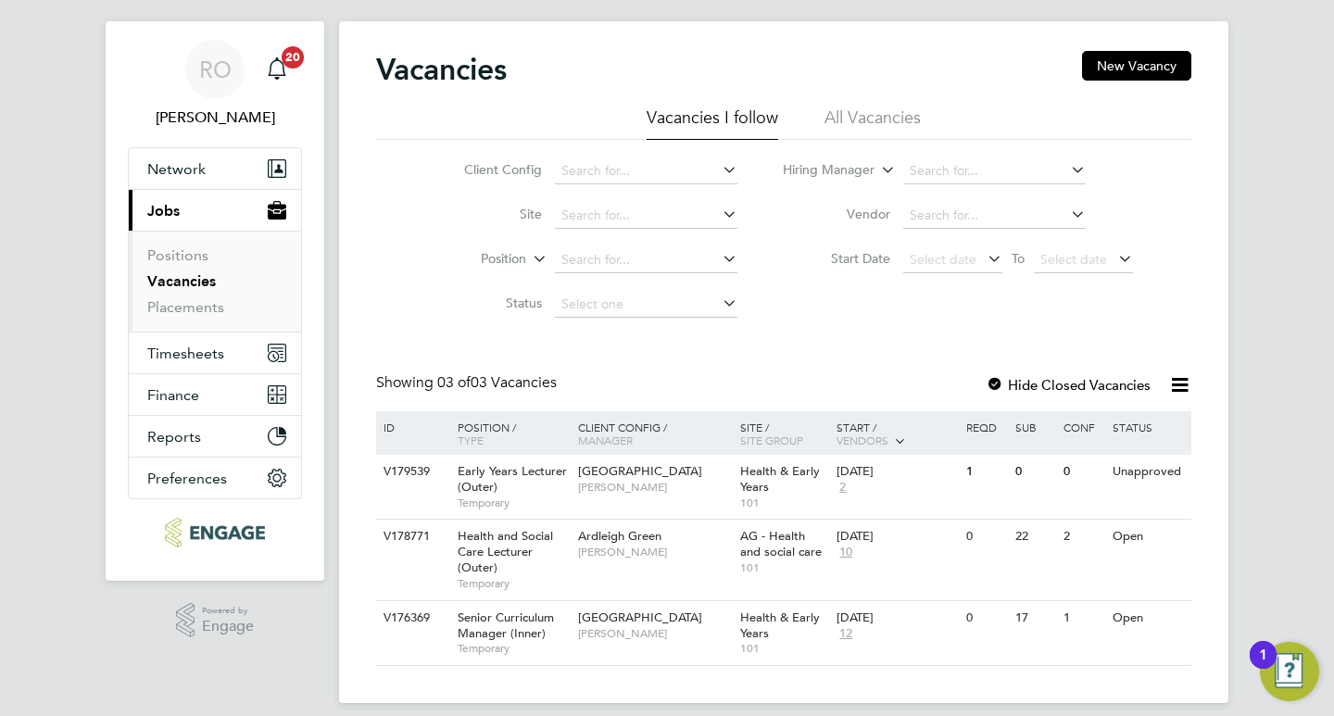
scroll to position [47, 0]
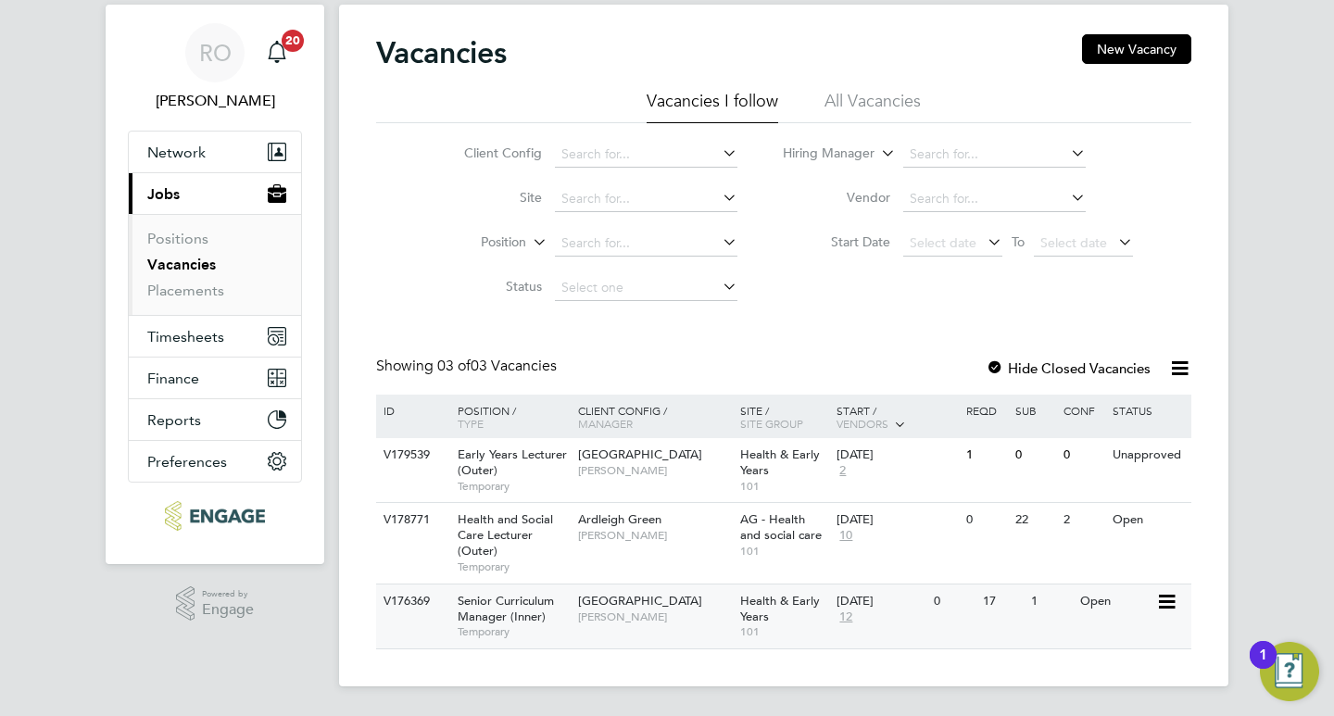
click at [681, 613] on span "[PERSON_NAME]" at bounding box center [654, 617] width 153 height 15
